Goal: Navigation & Orientation: Go to known website

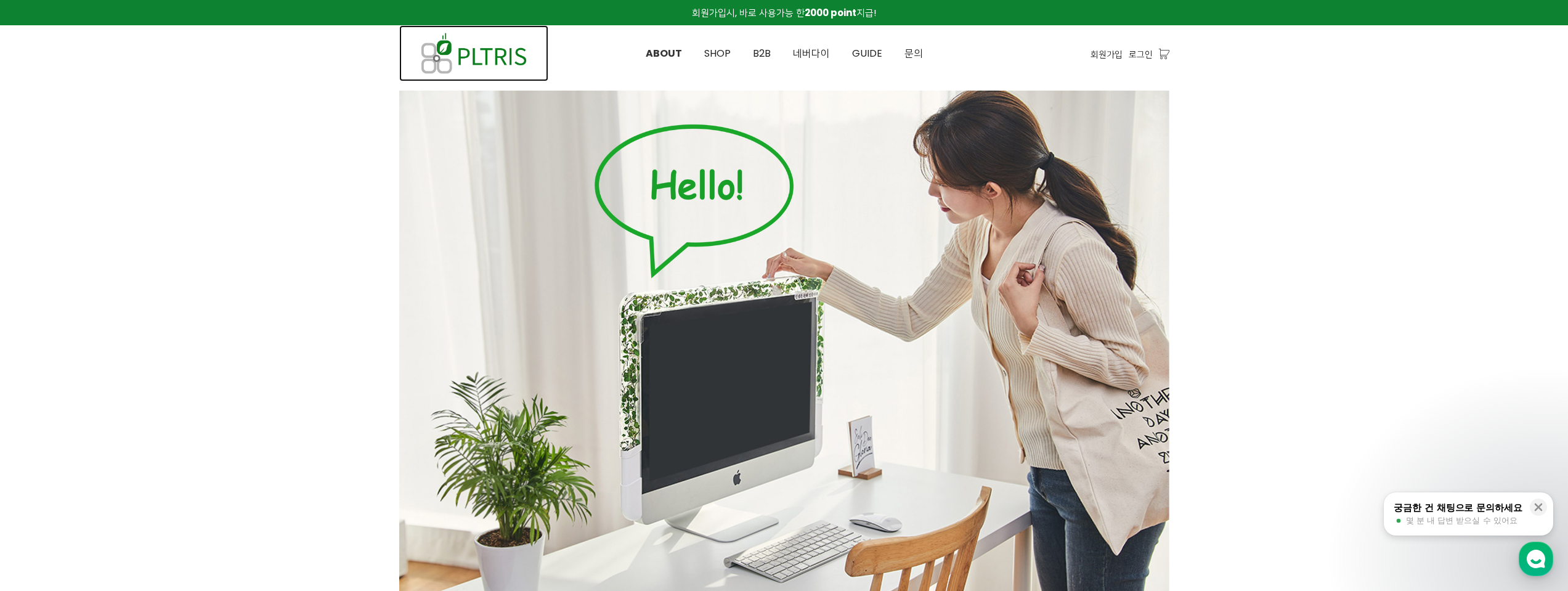
click at [486, 55] on img at bounding box center [474, 54] width 149 height 56
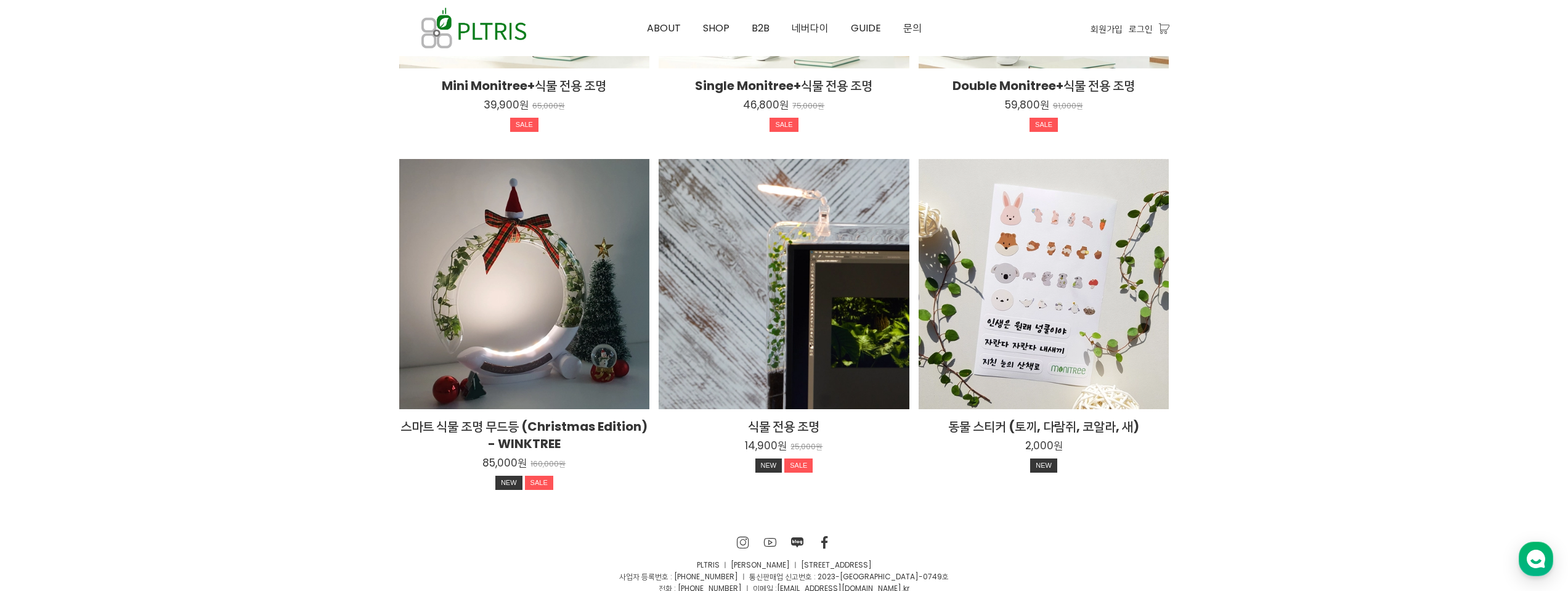
scroll to position [2264, 0]
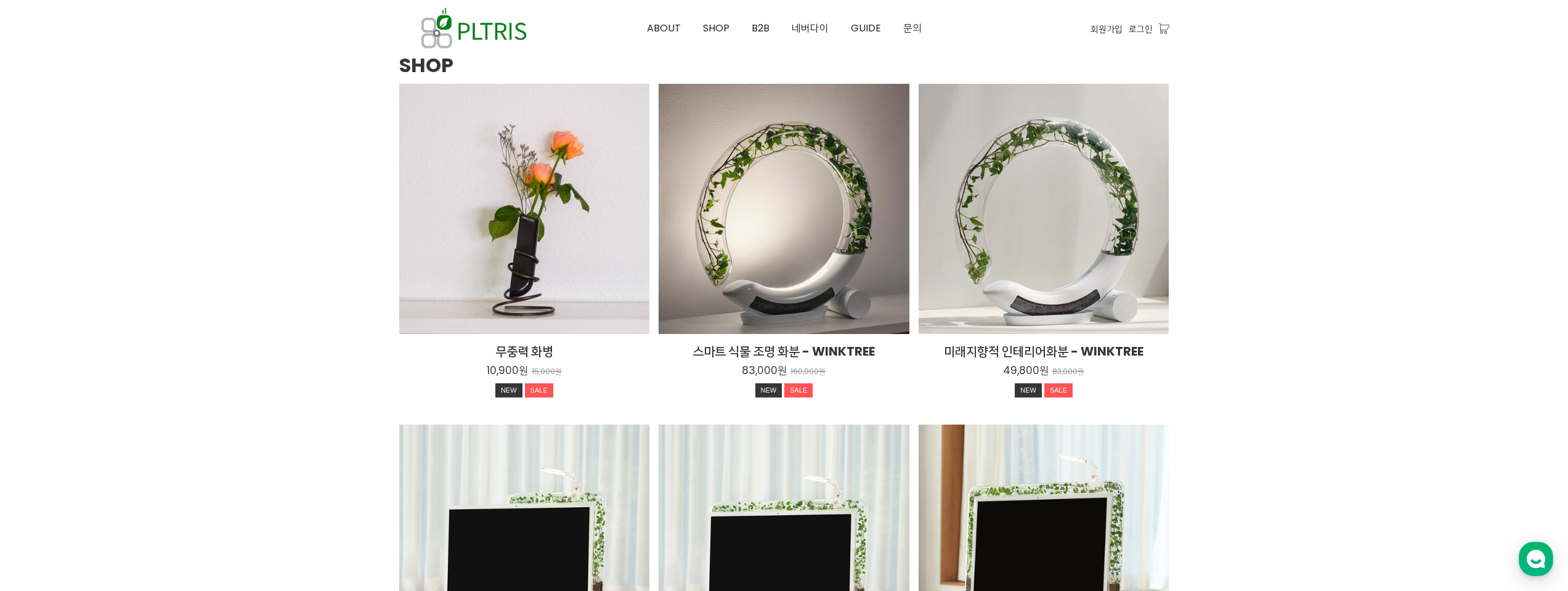
scroll to position [1973, 0]
